Goal: Transaction & Acquisition: Purchase product/service

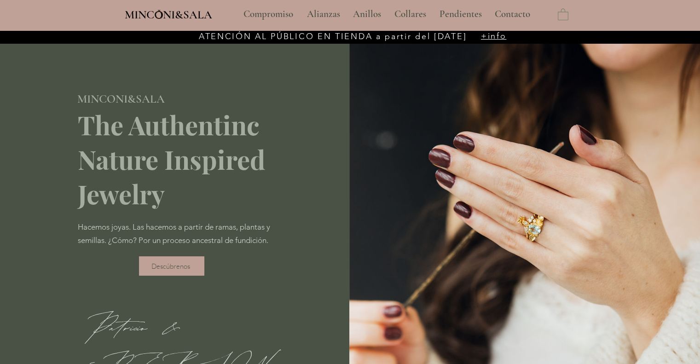
type input "**********"
select select "**********"
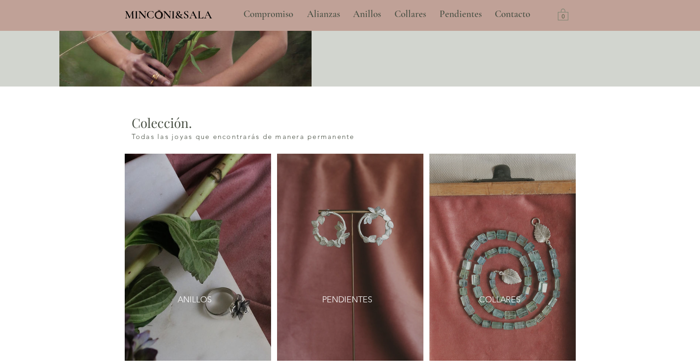
scroll to position [981, 0]
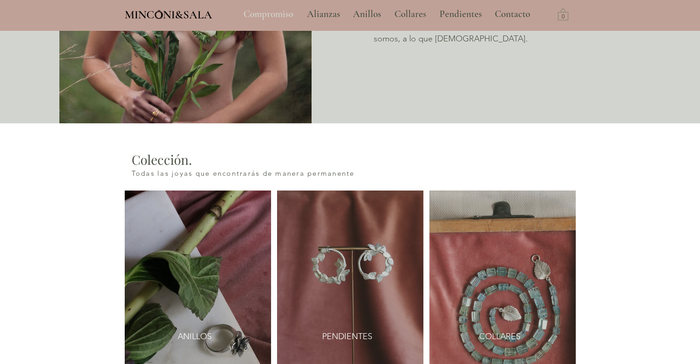
click at [278, 19] on p "Compromiso" at bounding box center [268, 14] width 59 height 23
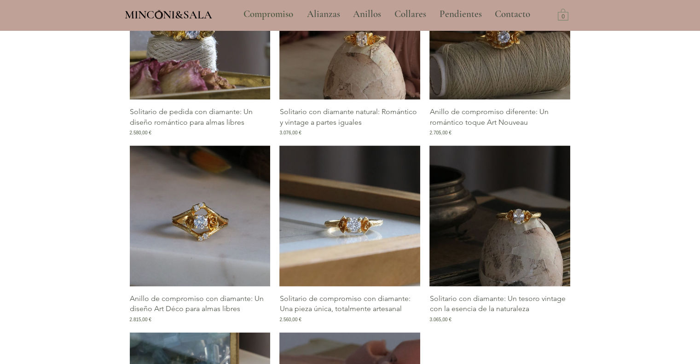
scroll to position [1377, 0]
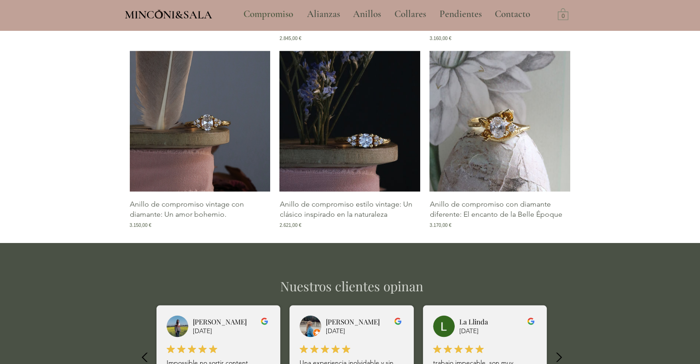
scroll to position [1773, 0]
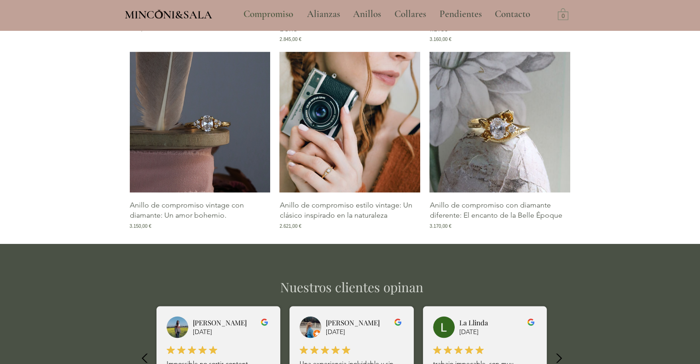
click at [326, 160] on img "Galería de Anillo de compromiso estilo vintage: Un clásico inspirado en la natu…" at bounding box center [349, 122] width 141 height 141
click at [342, 193] on img "Galería de Anillo de compromiso estilo vintage: Un clásico inspirado en la natu…" at bounding box center [349, 122] width 141 height 141
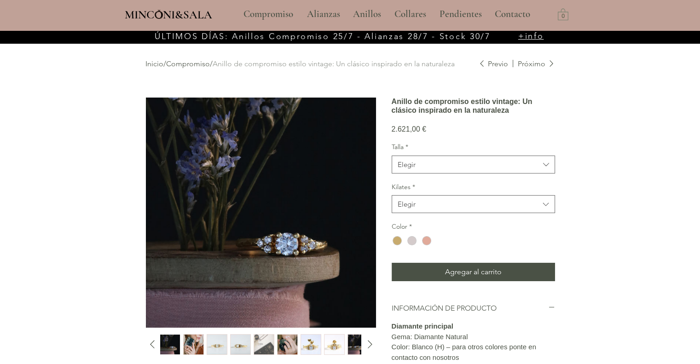
click at [309, 340] on img "7 / 10" at bounding box center [311, 345] width 20 height 20
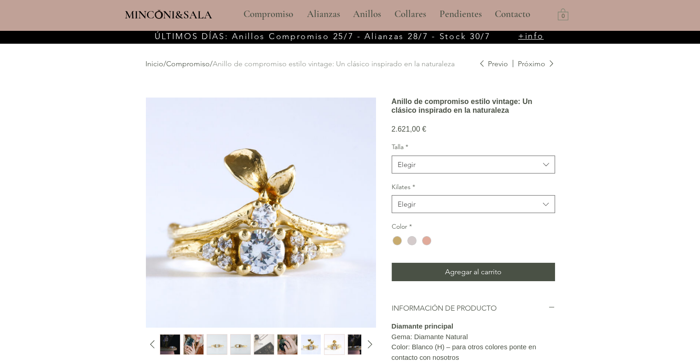
click at [318, 339] on img "7 / 10" at bounding box center [311, 345] width 20 height 20
click at [332, 340] on img "8 / 10" at bounding box center [334, 345] width 20 height 20
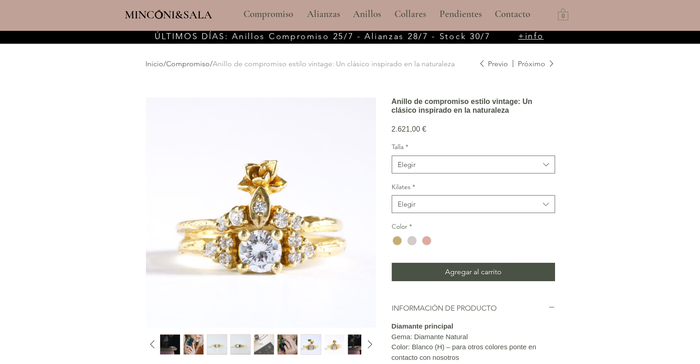
click at [228, 338] on div "main content" at bounding box center [260, 344] width 200 height 21
click at [211, 345] on img "3 / 10" at bounding box center [217, 345] width 20 height 20
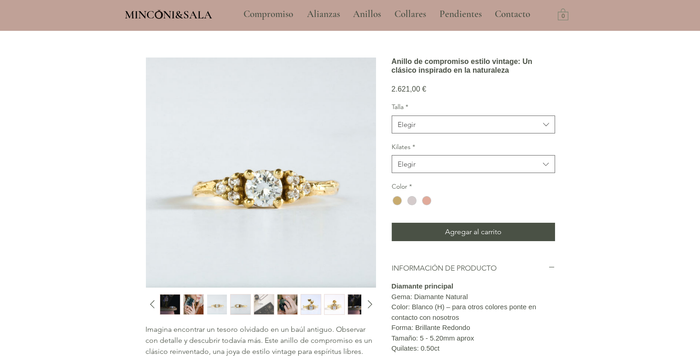
scroll to position [40, 0]
